Goal: Information Seeking & Learning: Check status

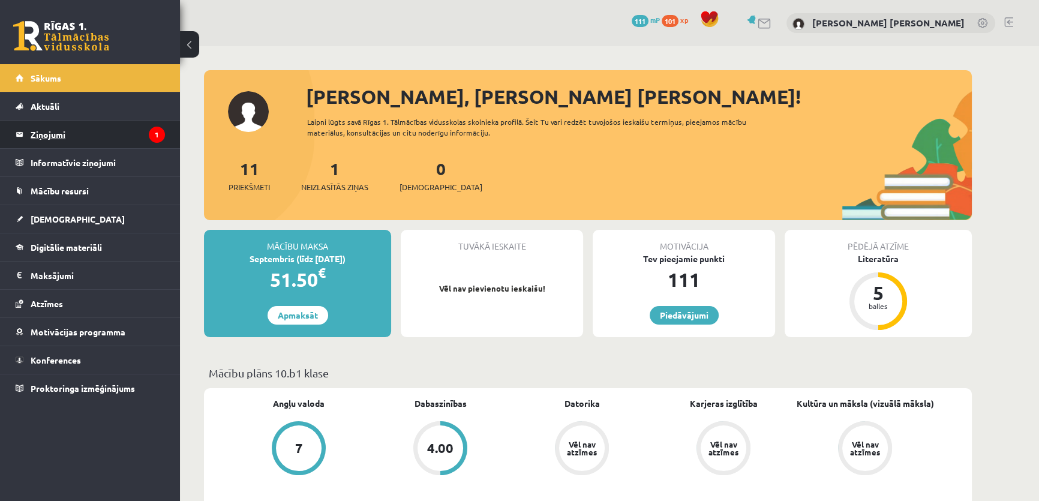
click at [68, 133] on legend "Ziņojumi 1" at bounding box center [98, 135] width 134 height 28
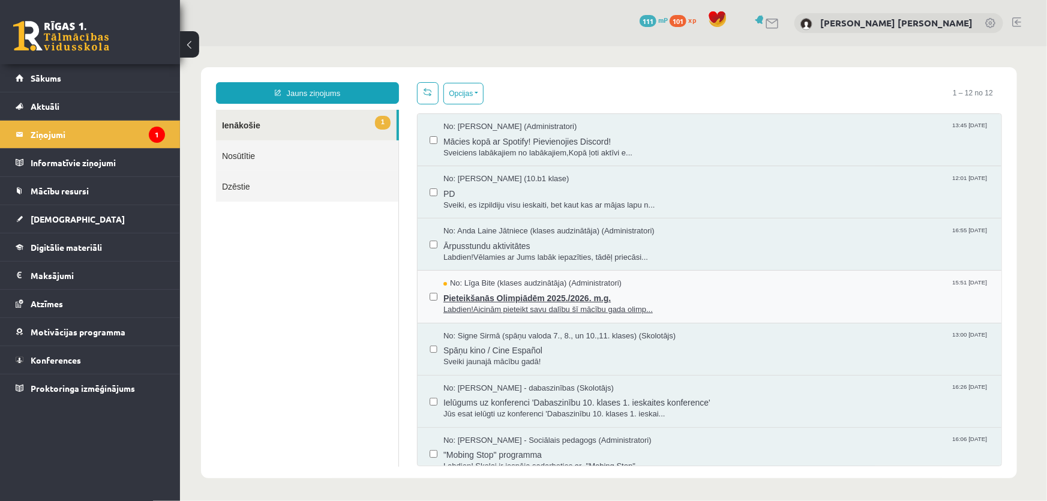
click at [483, 293] on span "Pieteikšanās Olimpiādēm 2025./2026. m.g." at bounding box center [716, 295] width 546 height 15
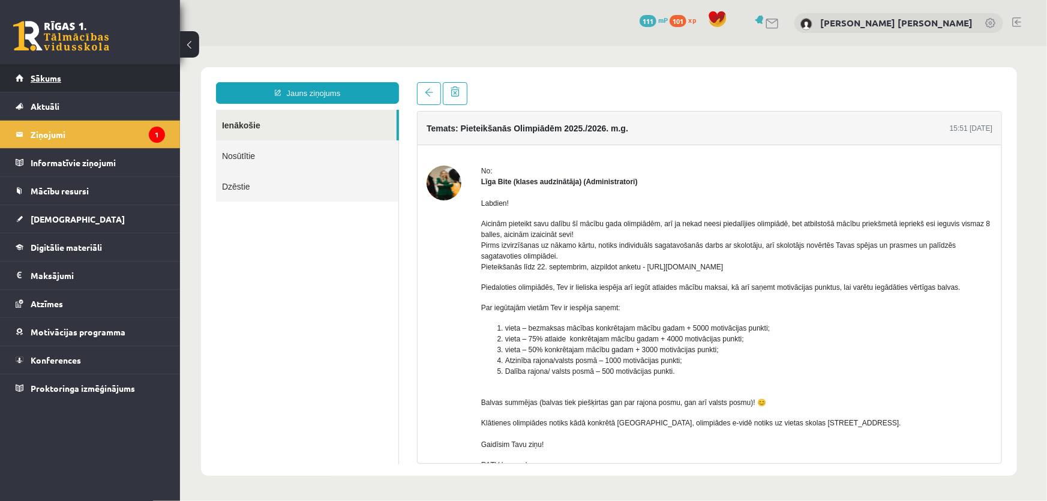
click at [73, 76] on link "Sākums" at bounding box center [90, 78] width 149 height 28
